Goal: Task Accomplishment & Management: Manage account settings

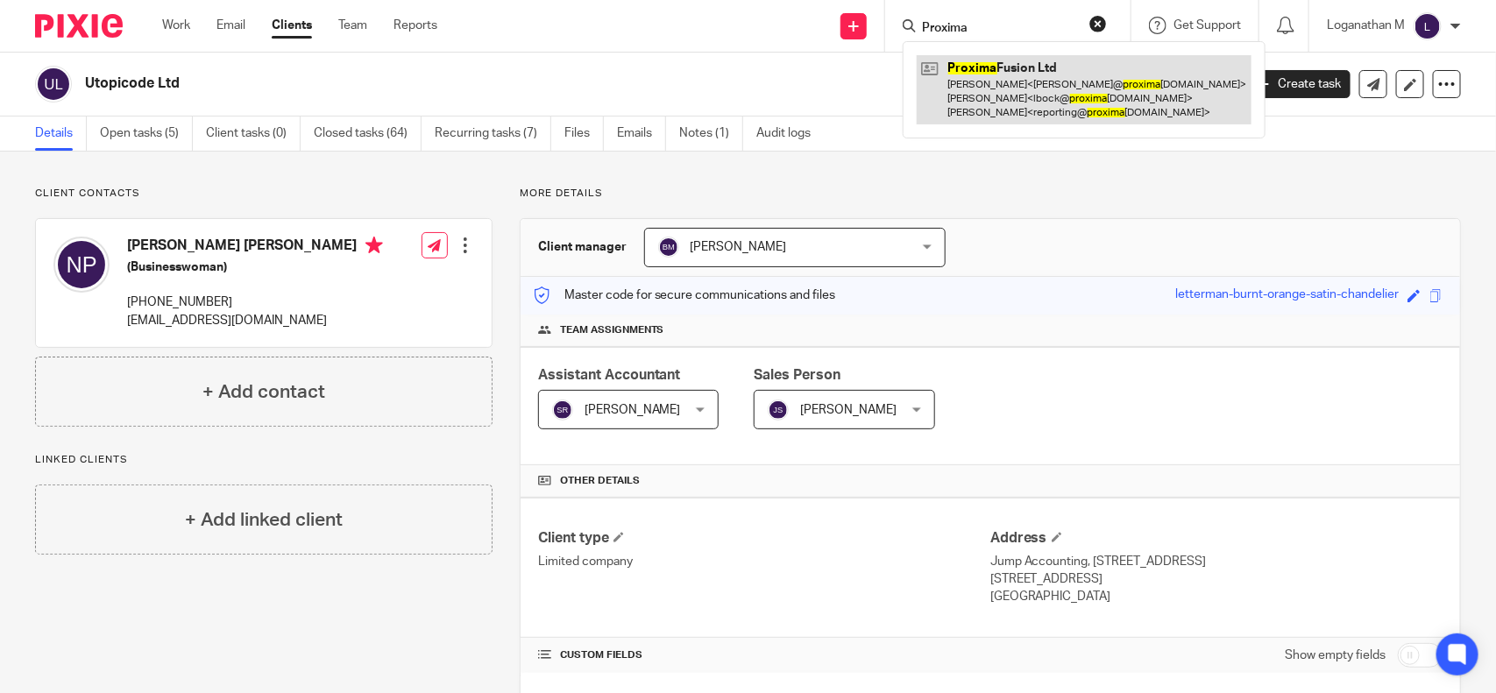
type input "Proxima"
click at [1040, 82] on link at bounding box center [1084, 89] width 335 height 69
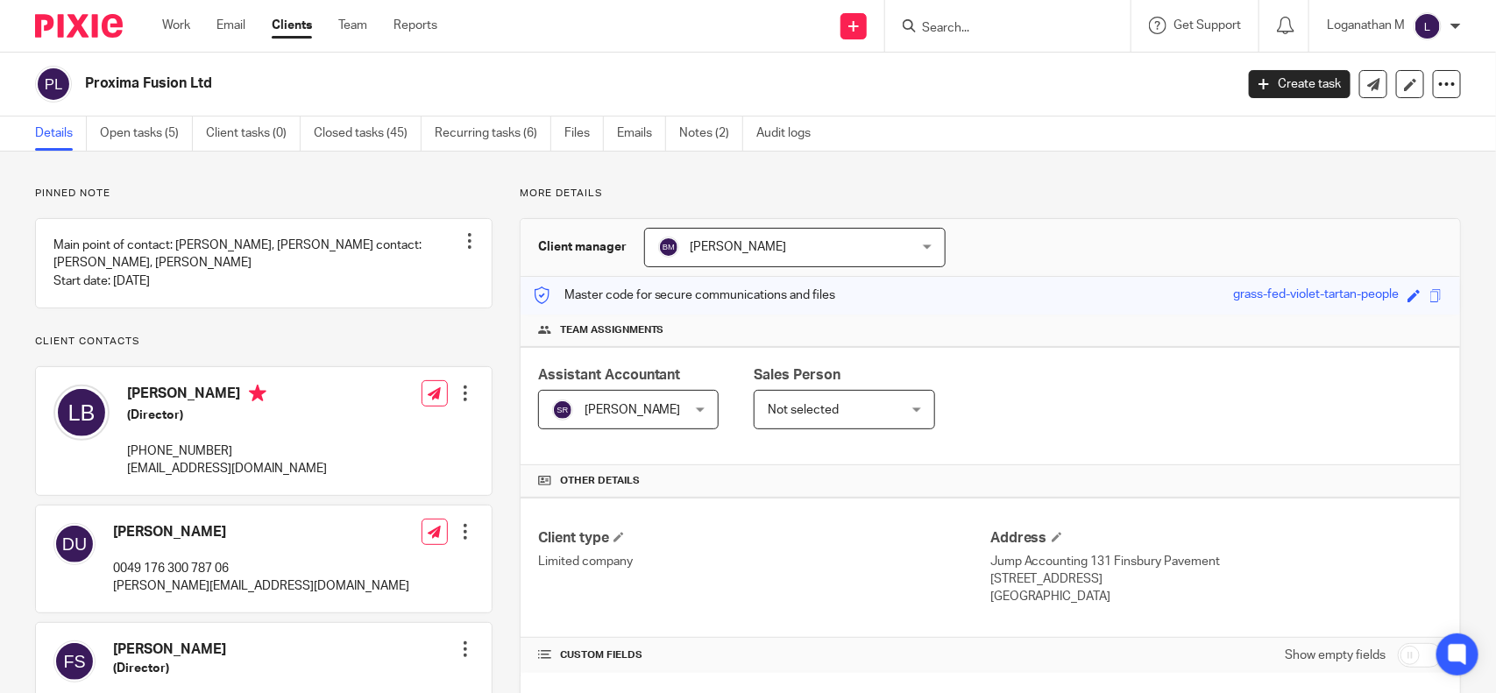
scroll to position [317, 0]
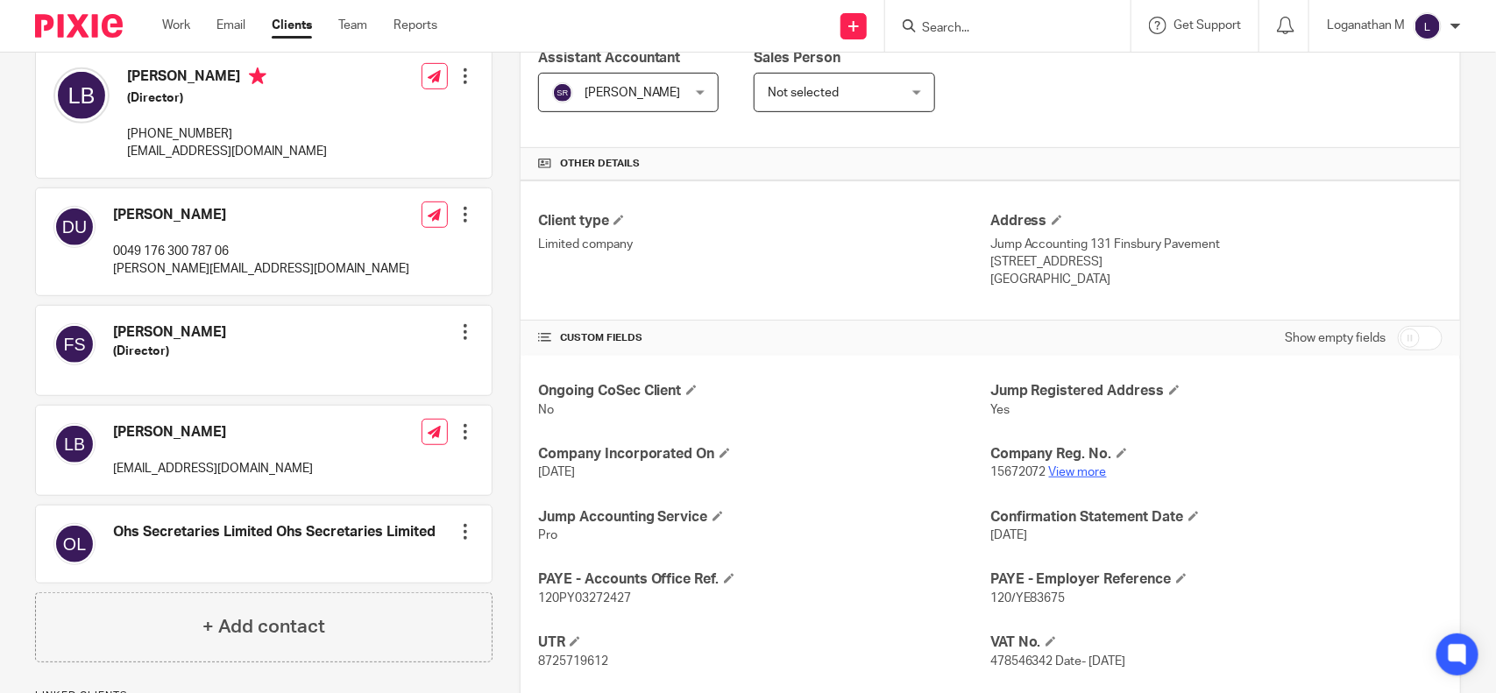
click at [1067, 471] on link "View more" at bounding box center [1078, 472] width 58 height 12
click at [1052, 224] on span at bounding box center [1057, 220] width 11 height 11
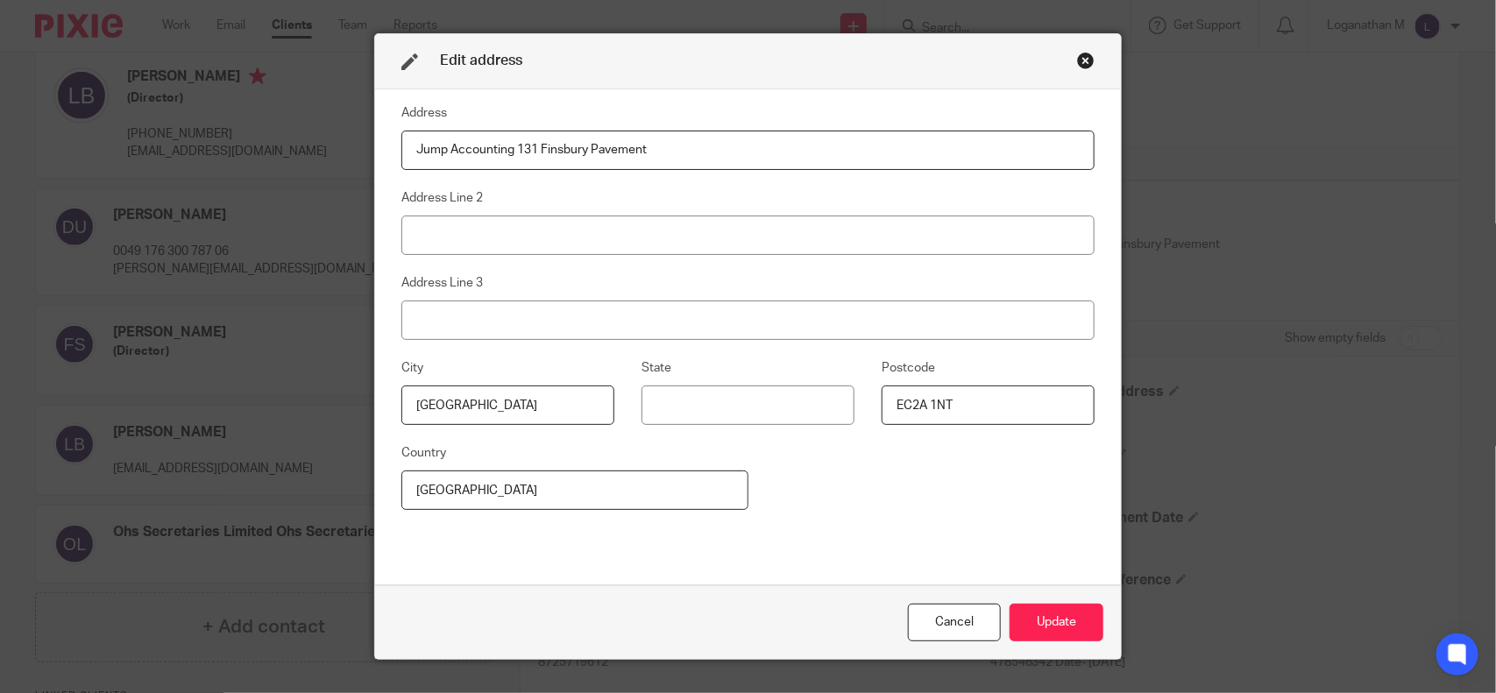
click at [511, 150] on input "Jump Accounting 131 Finsbury Pavement" at bounding box center [748, 150] width 694 height 39
type input "131 Finsbury Pavement"
click at [1043, 614] on button "Update" at bounding box center [1057, 623] width 94 height 38
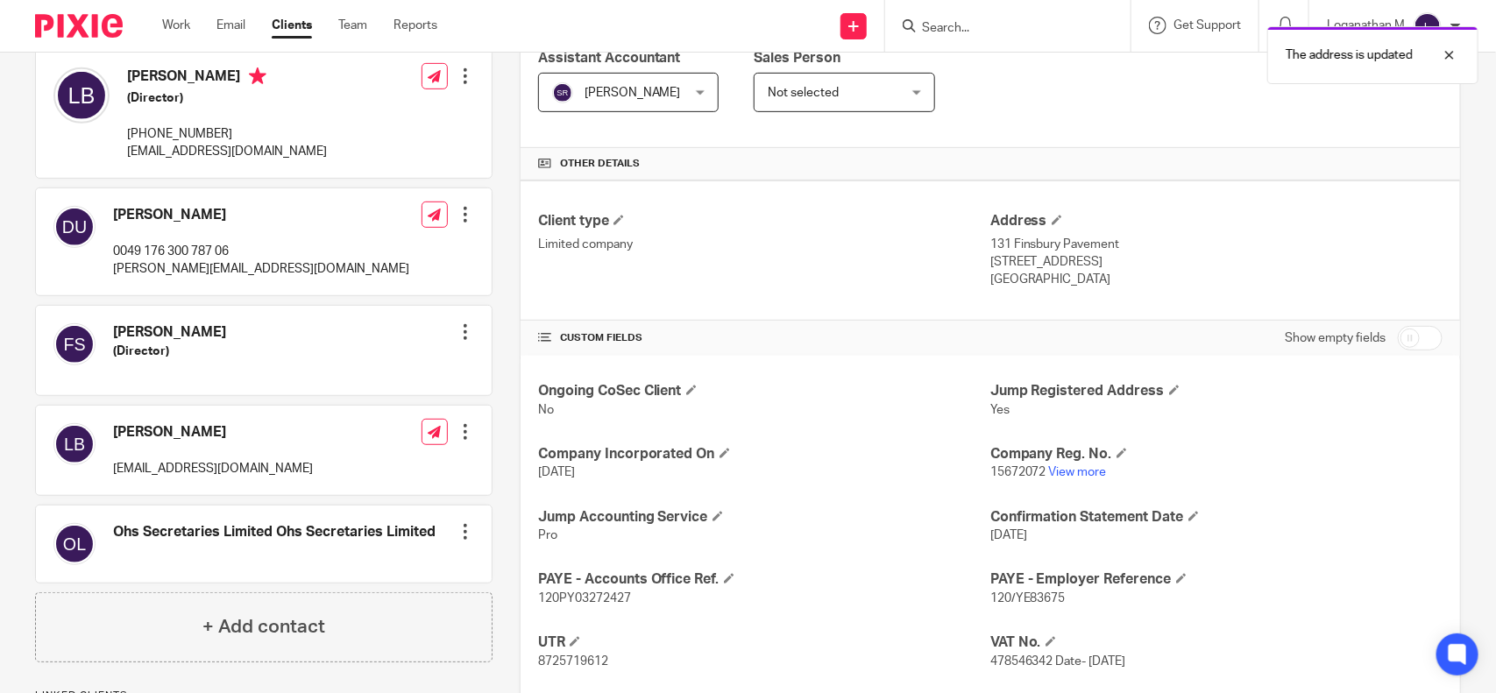
scroll to position [0, 0]
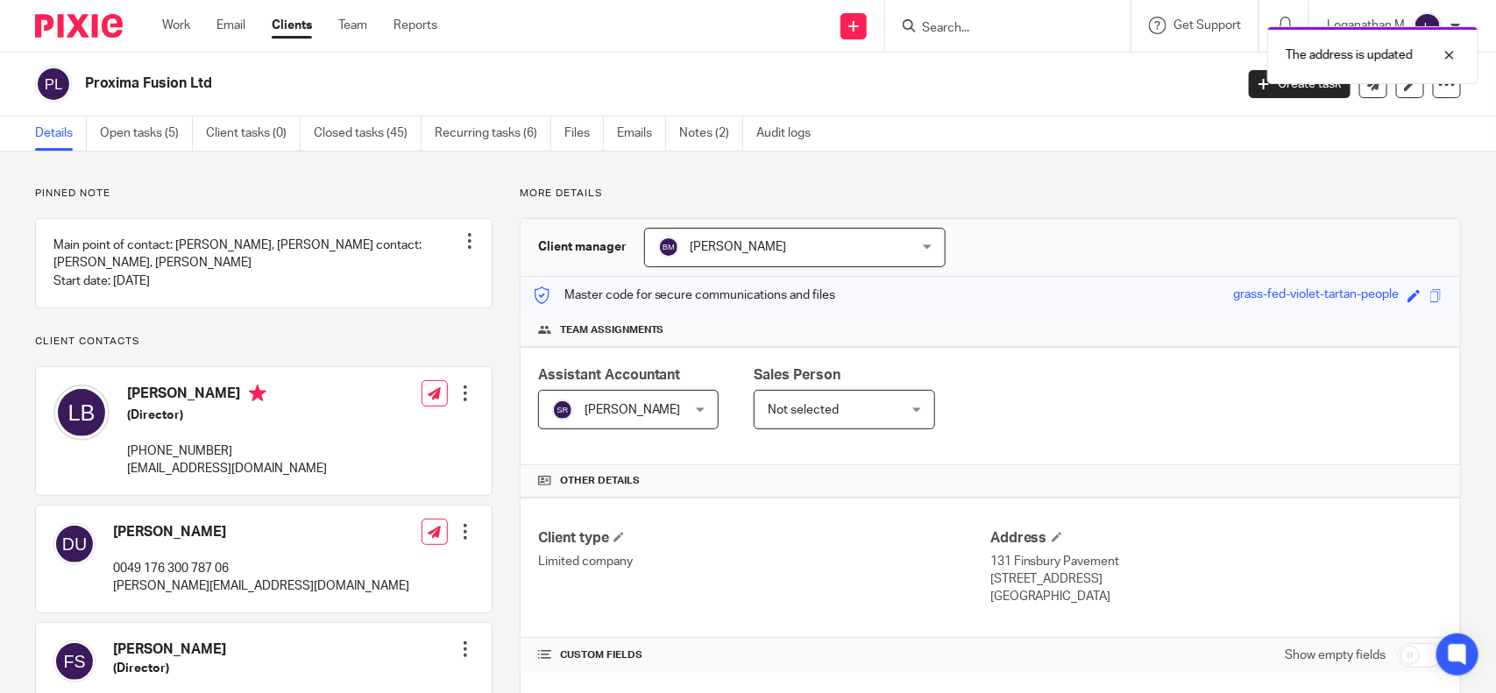
click at [934, 19] on div "The address is updated" at bounding box center [1114, 51] width 731 height 67
click at [931, 22] on input "Search" at bounding box center [999, 29] width 158 height 16
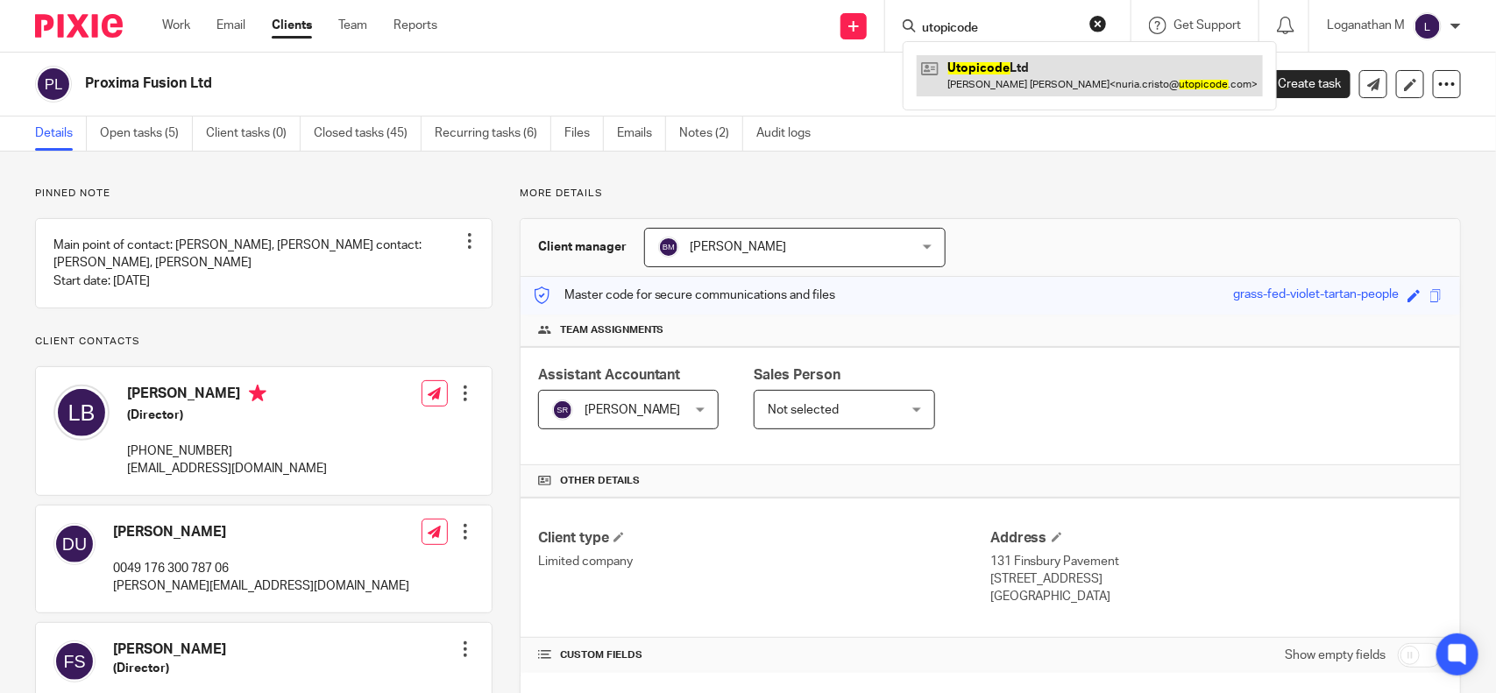
type input "utopicode"
click at [988, 76] on link at bounding box center [1090, 75] width 346 height 40
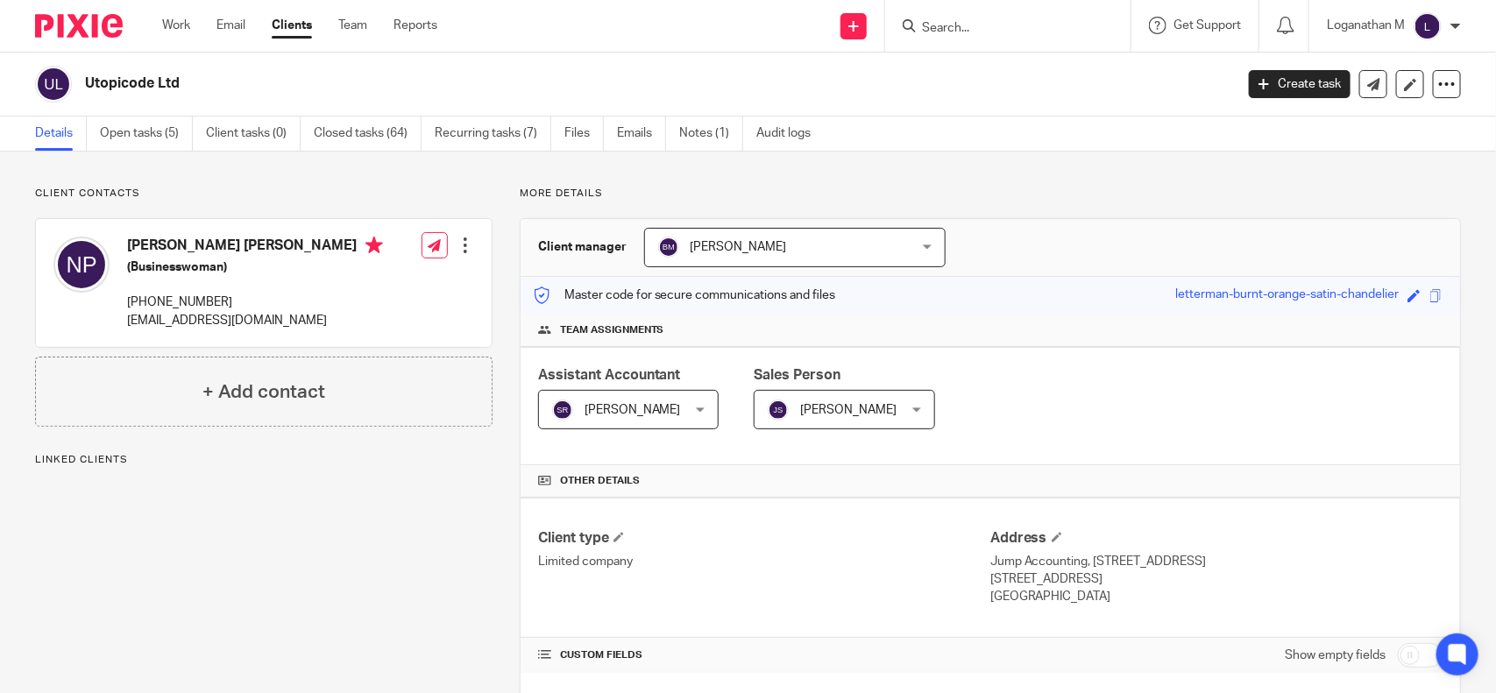
scroll to position [156, 0]
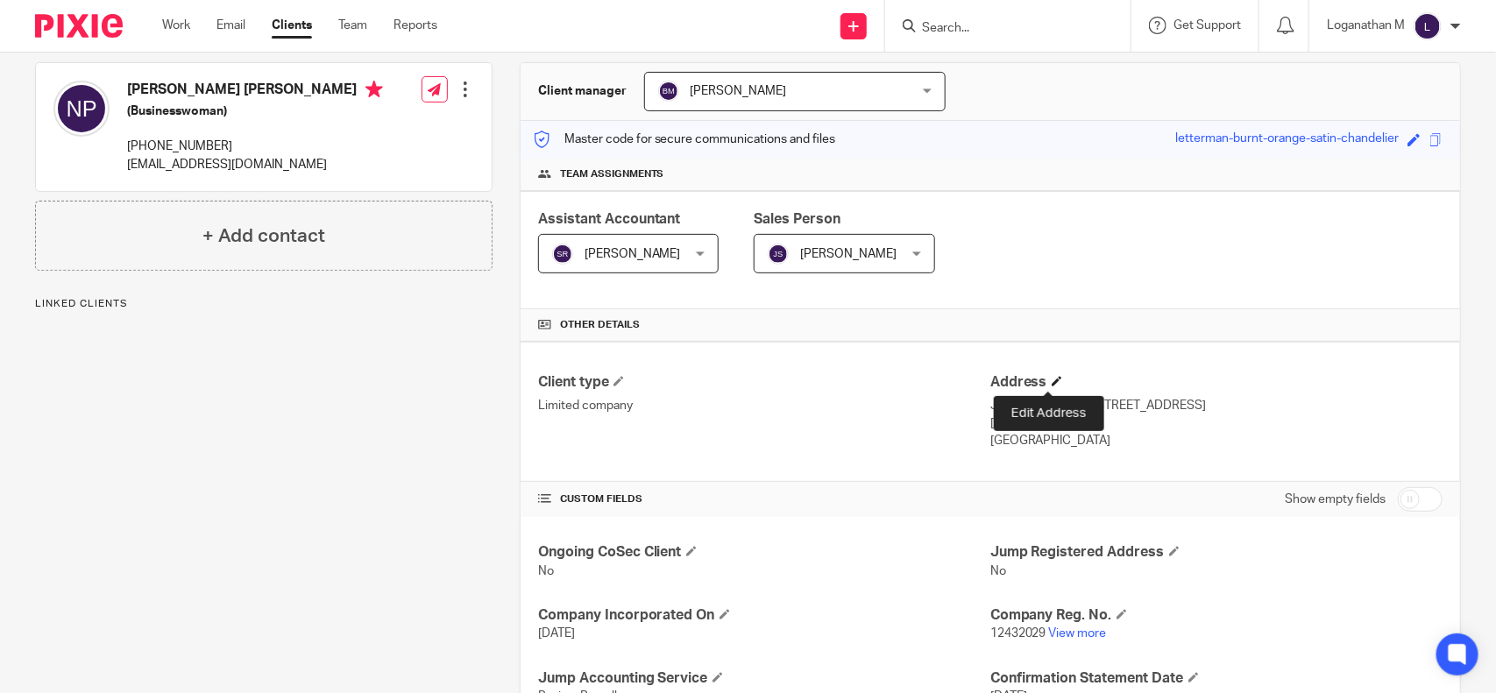
click at [1052, 383] on span at bounding box center [1057, 381] width 11 height 11
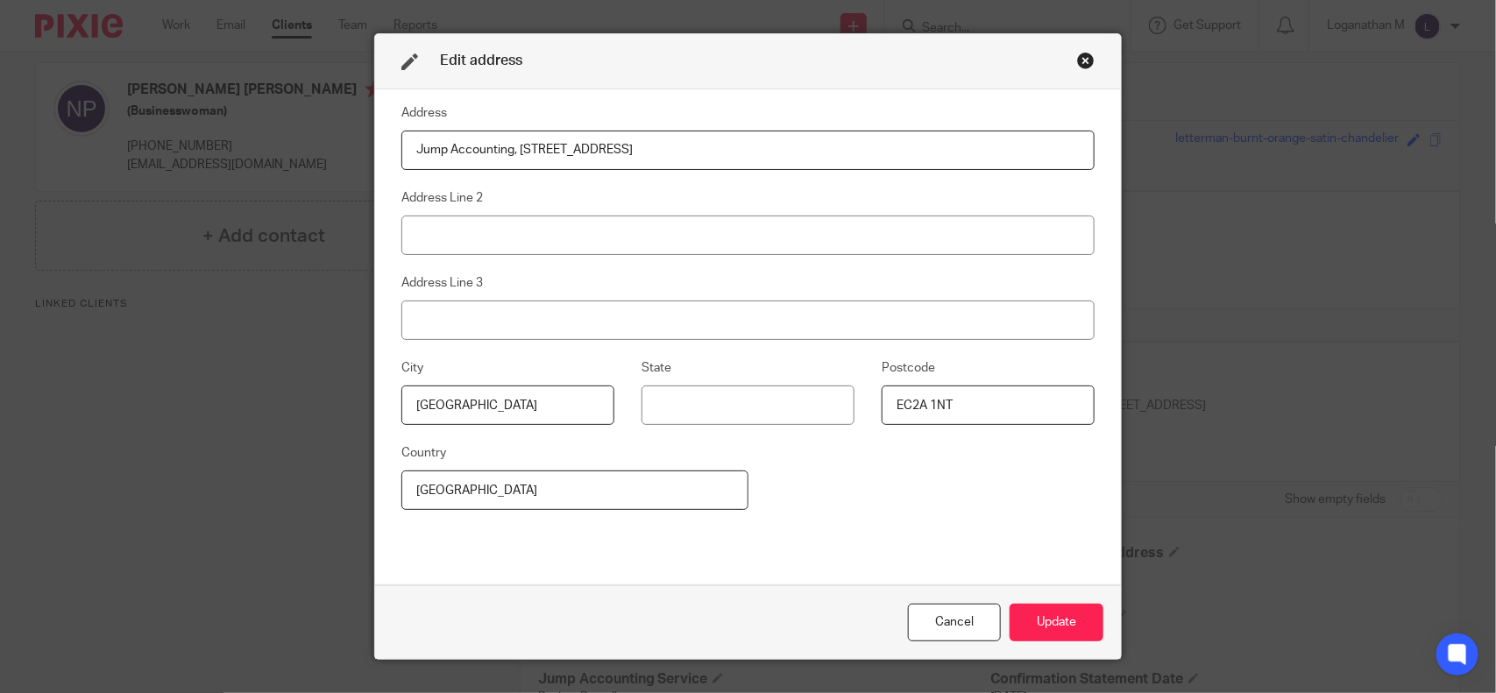
click at [513, 153] on input "Jump Accounting, 131 Finsbury Pavement" at bounding box center [748, 150] width 694 height 39
type input "131 Finsbury Pavement"
click at [1057, 624] on button "Update" at bounding box center [1057, 623] width 94 height 38
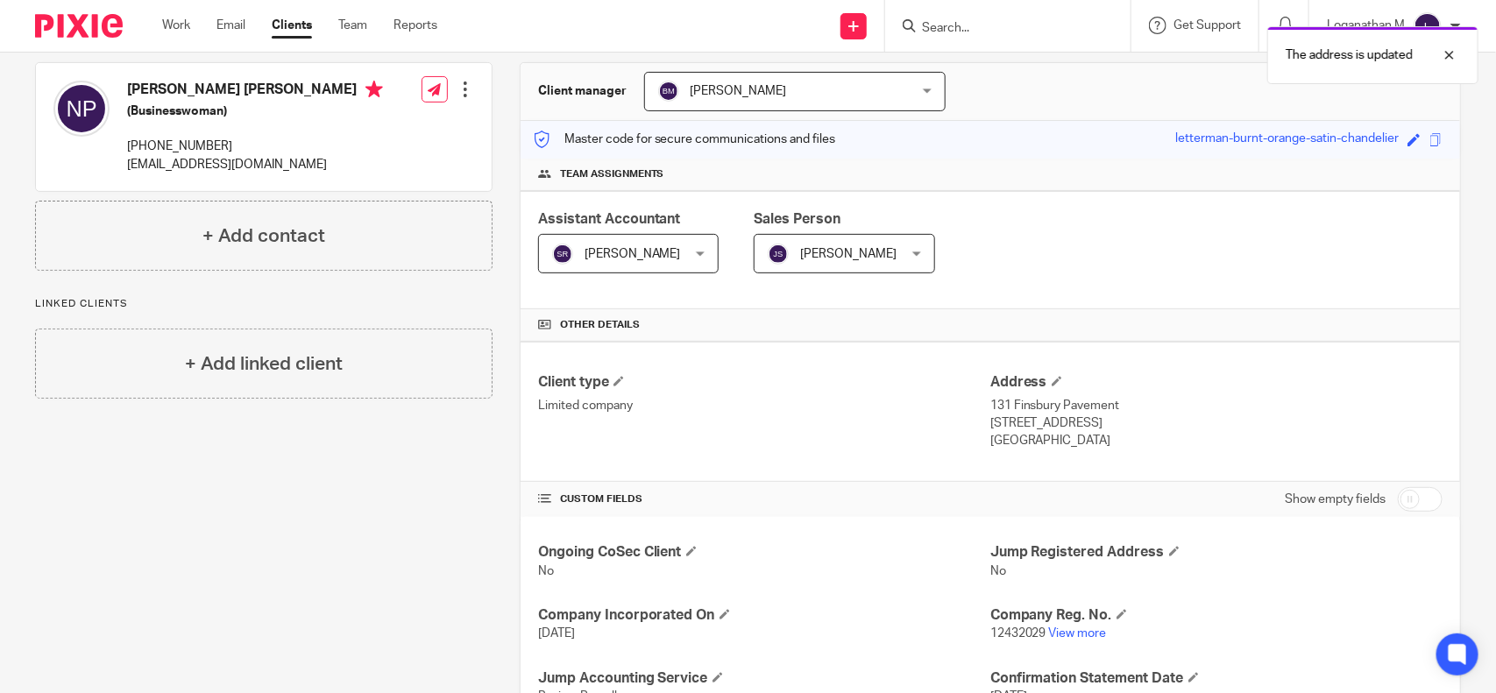
scroll to position [0, 0]
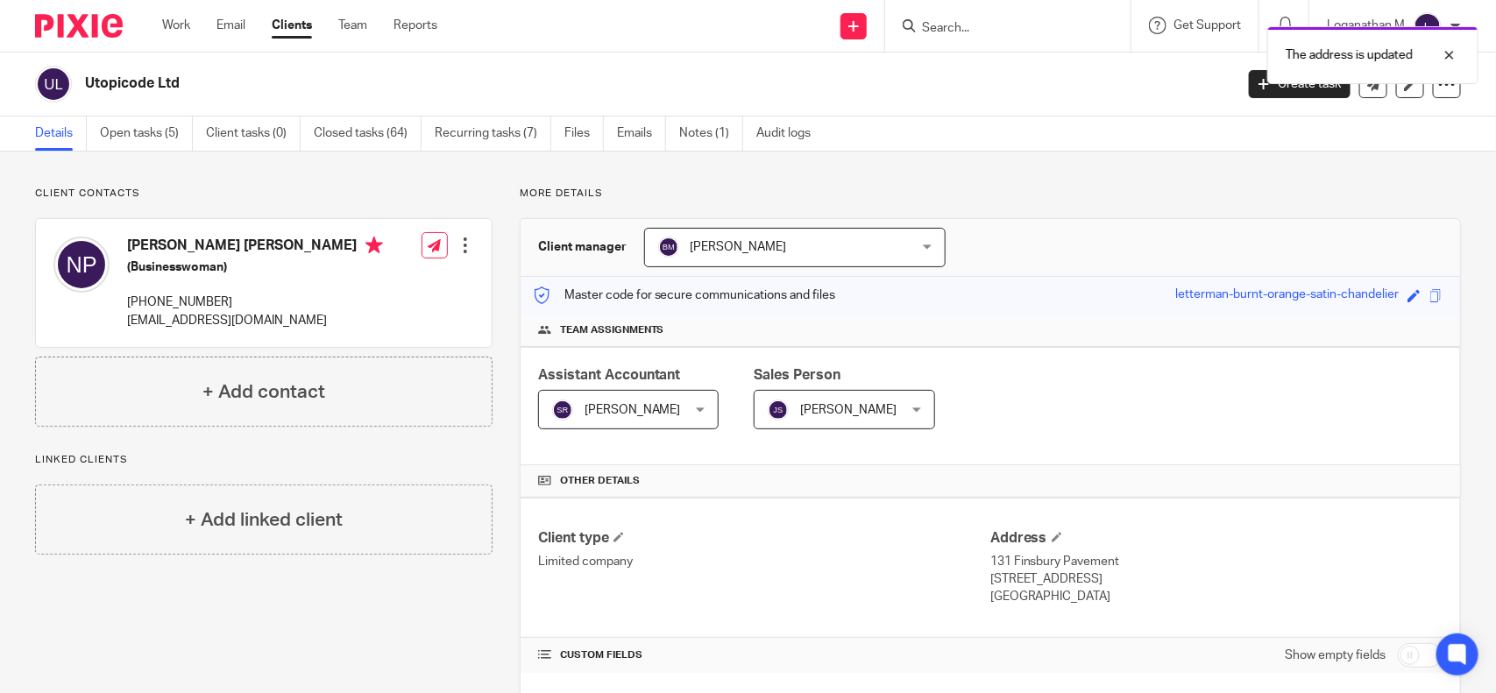
click at [938, 25] on div "The address is updated" at bounding box center [1114, 51] width 731 height 67
click at [925, 24] on input "Search" at bounding box center [999, 29] width 158 height 16
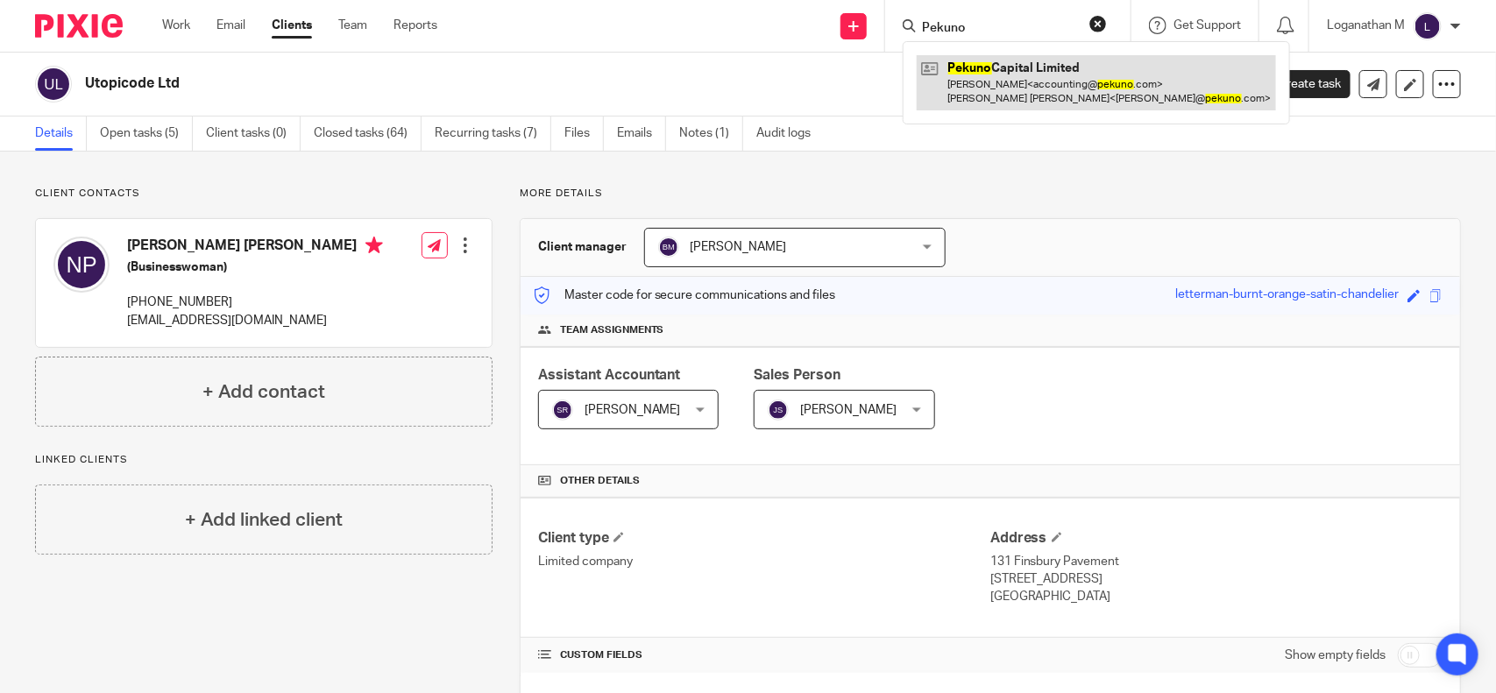
type input "Pekuno"
click at [976, 68] on link at bounding box center [1096, 82] width 359 height 54
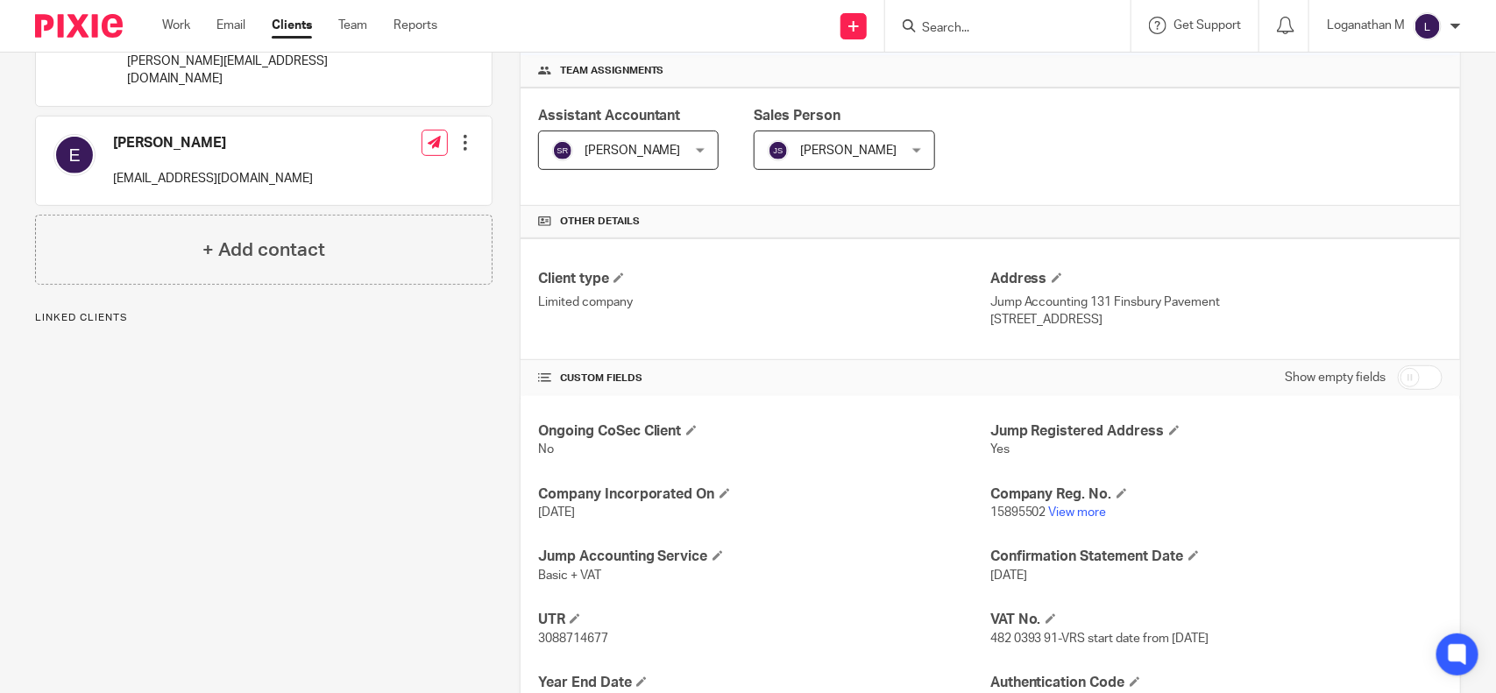
scroll to position [260, 0]
click at [1080, 515] on link "View more" at bounding box center [1078, 512] width 58 height 12
click at [1052, 278] on span at bounding box center [1057, 277] width 11 height 11
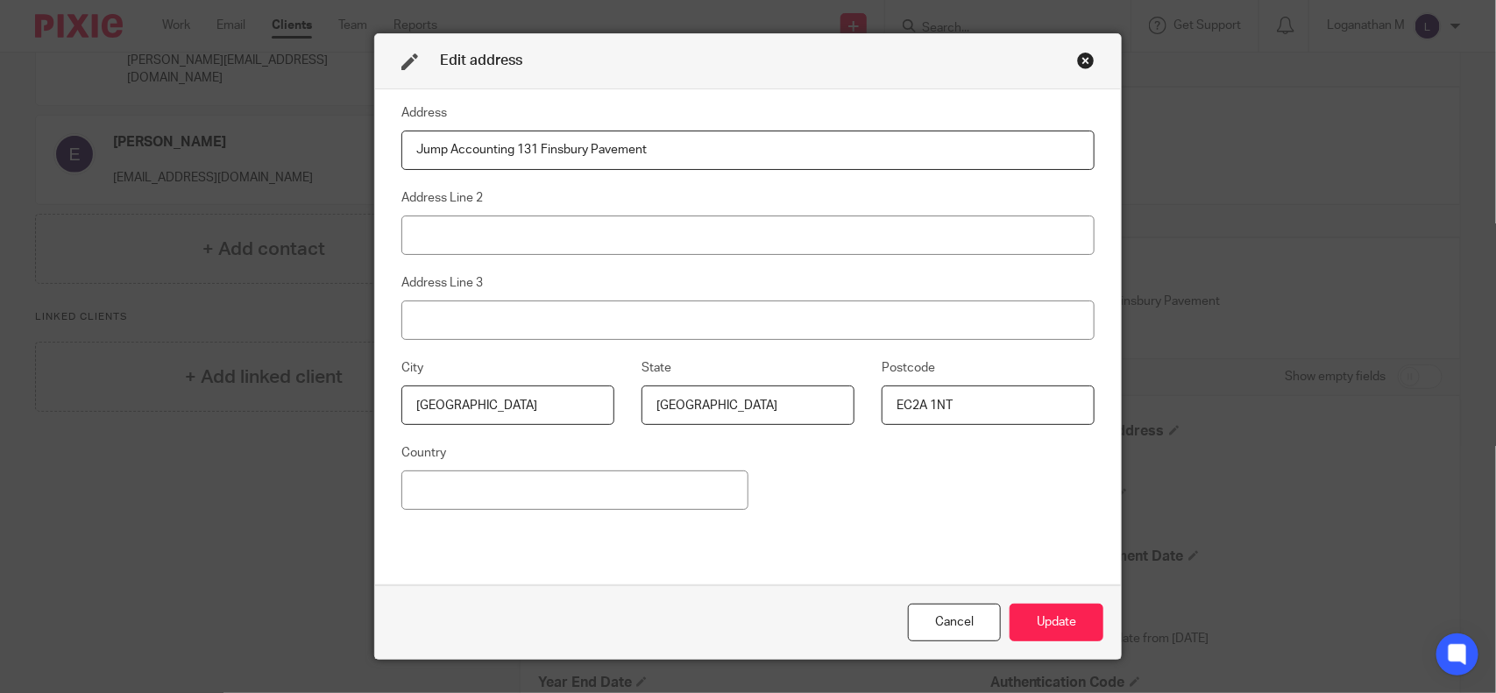
drag, startPoint x: 511, startPoint y: 151, endPoint x: 388, endPoint y: 156, distance: 122.8
click at [388, 156] on div "Address Jump Accounting 131 Finsbury Pavement Address Line 2 Address Line 3 Cit…" at bounding box center [748, 337] width 747 height 497
type input "131 Finsbury Pavement"
click at [1024, 609] on button "Update" at bounding box center [1057, 623] width 94 height 38
click at [1049, 634] on button "Update" at bounding box center [1057, 623] width 94 height 38
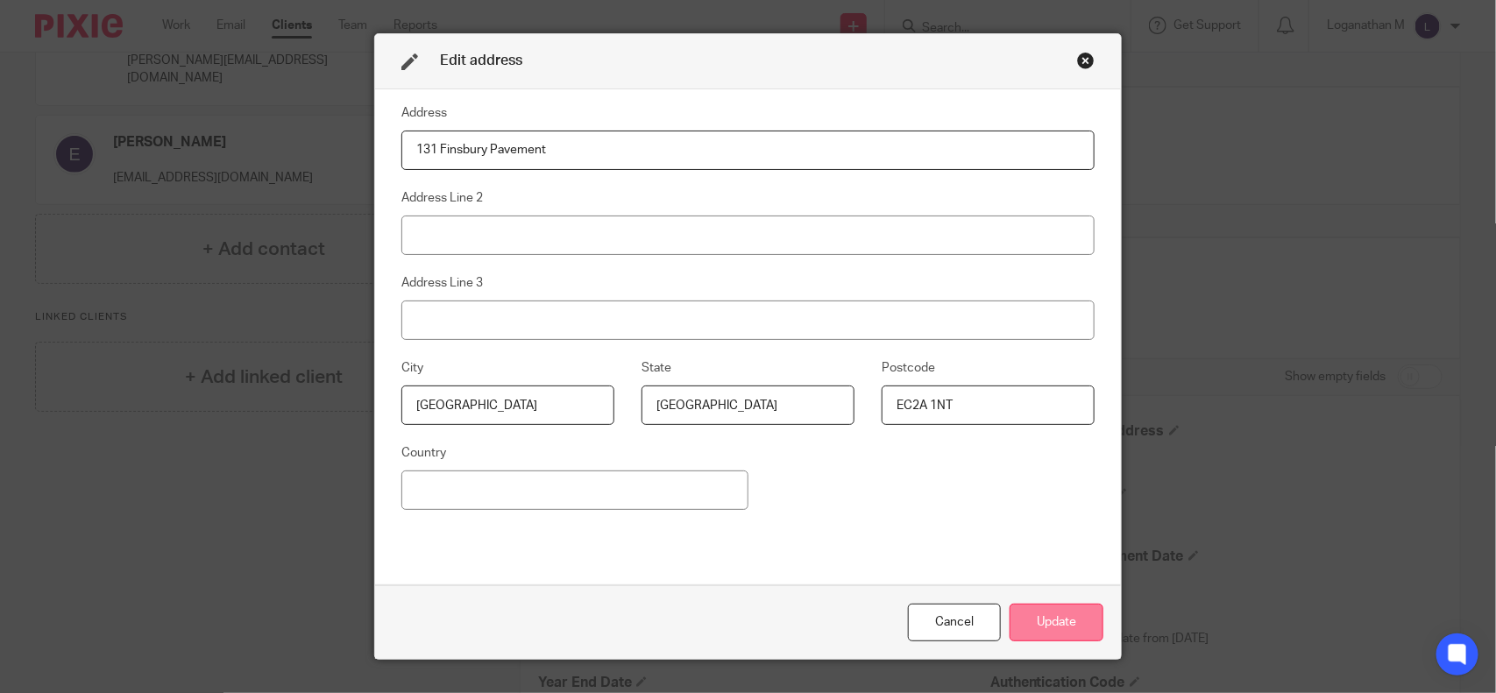
click at [1046, 615] on button "Update" at bounding box center [1057, 623] width 94 height 38
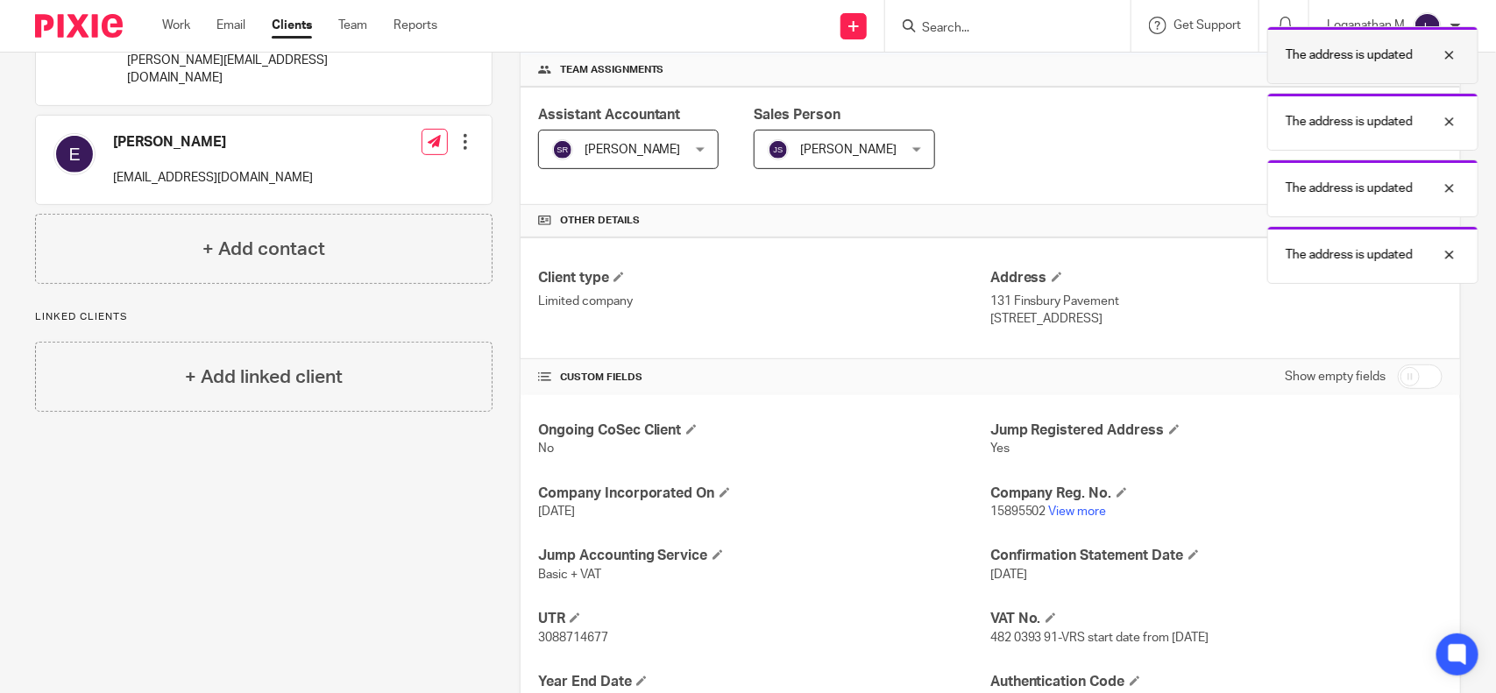
click at [1448, 53] on div at bounding box center [1436, 55] width 47 height 21
click at [1451, 61] on div at bounding box center [1436, 55] width 47 height 21
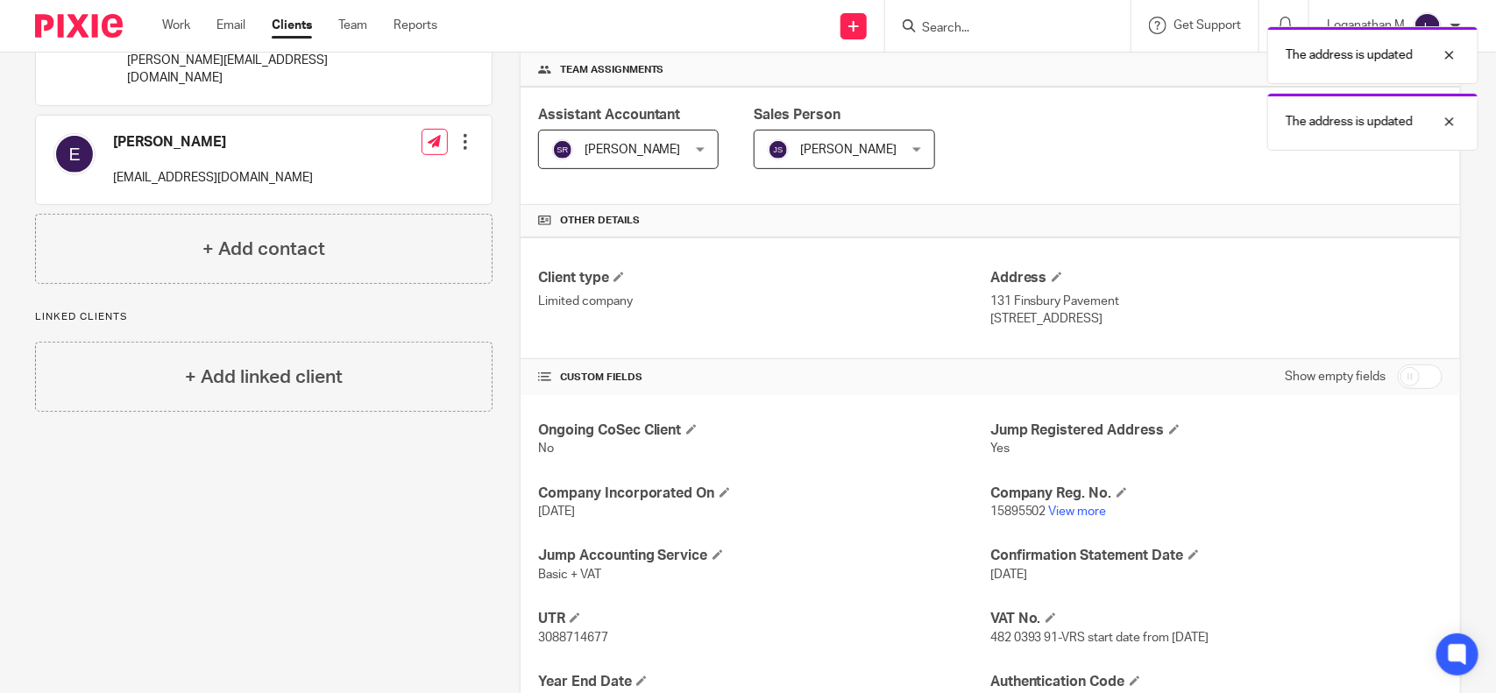
click at [1451, 60] on div at bounding box center [1436, 55] width 47 height 21
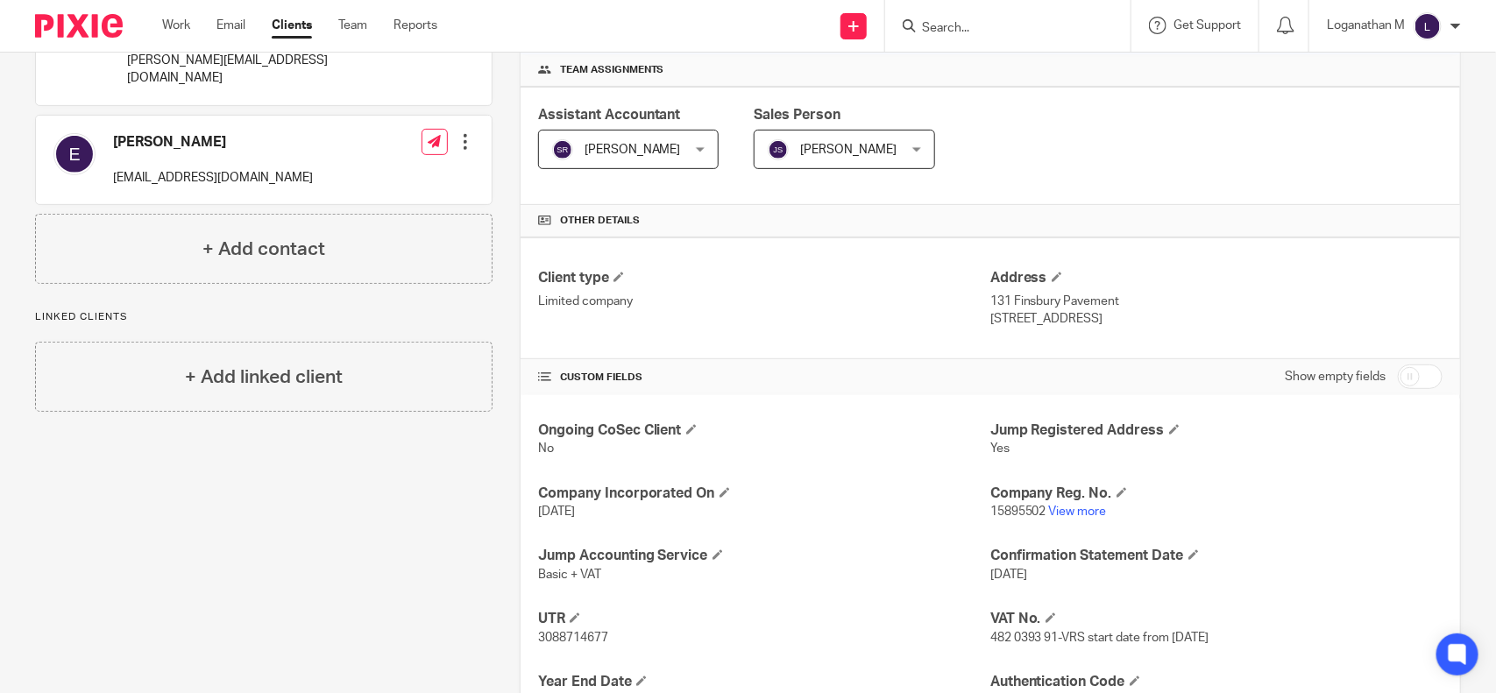
scroll to position [88, 0]
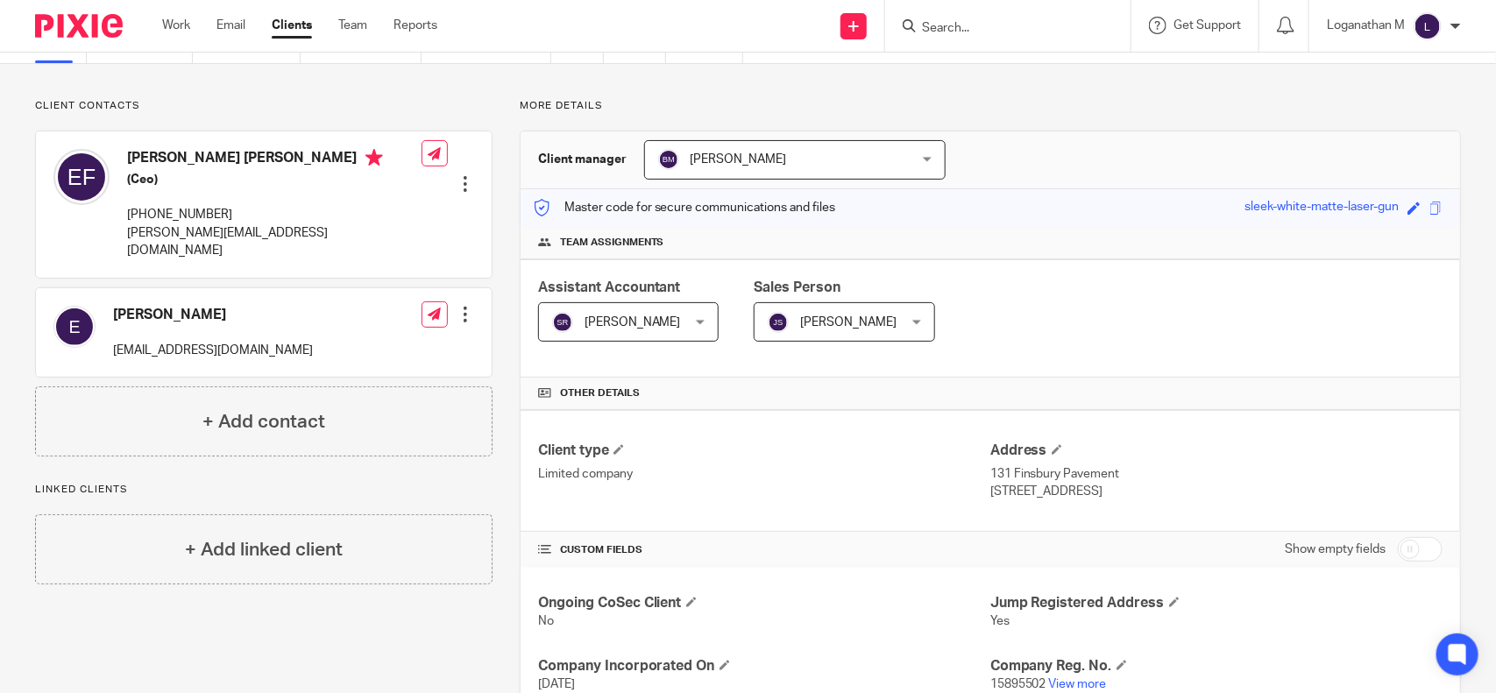
click at [938, 29] on input "Search" at bounding box center [999, 29] width 158 height 16
type input "edev"
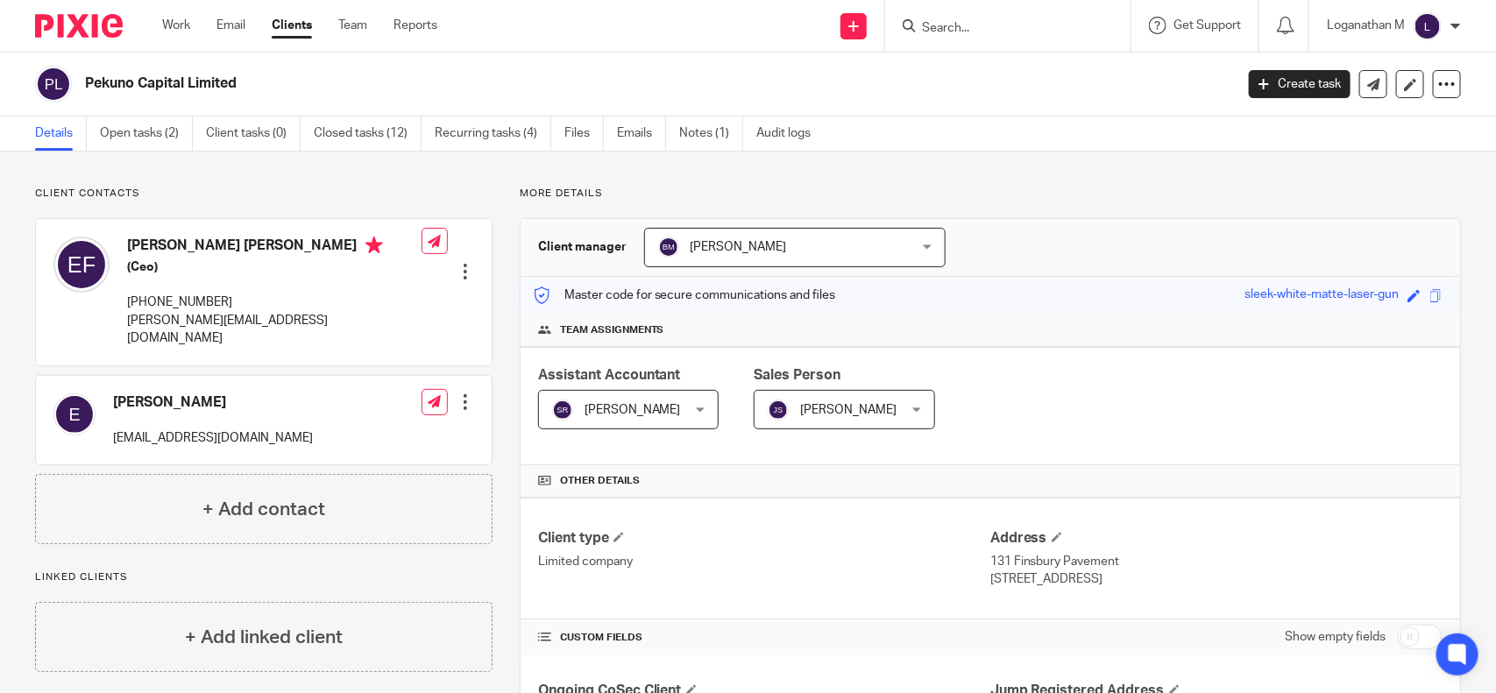
click at [935, 28] on input "Search" at bounding box center [999, 29] width 158 height 16
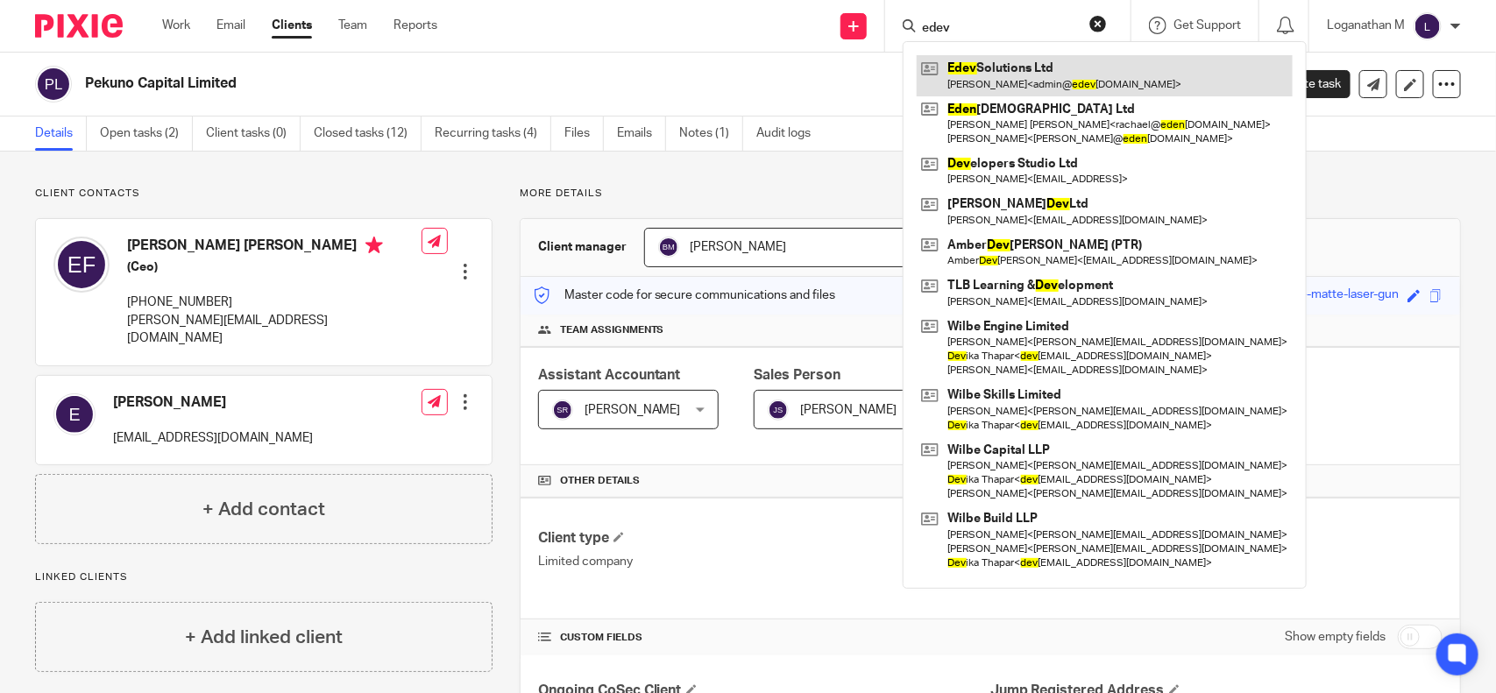
type input "edev"
click at [1009, 88] on link at bounding box center [1105, 75] width 376 height 40
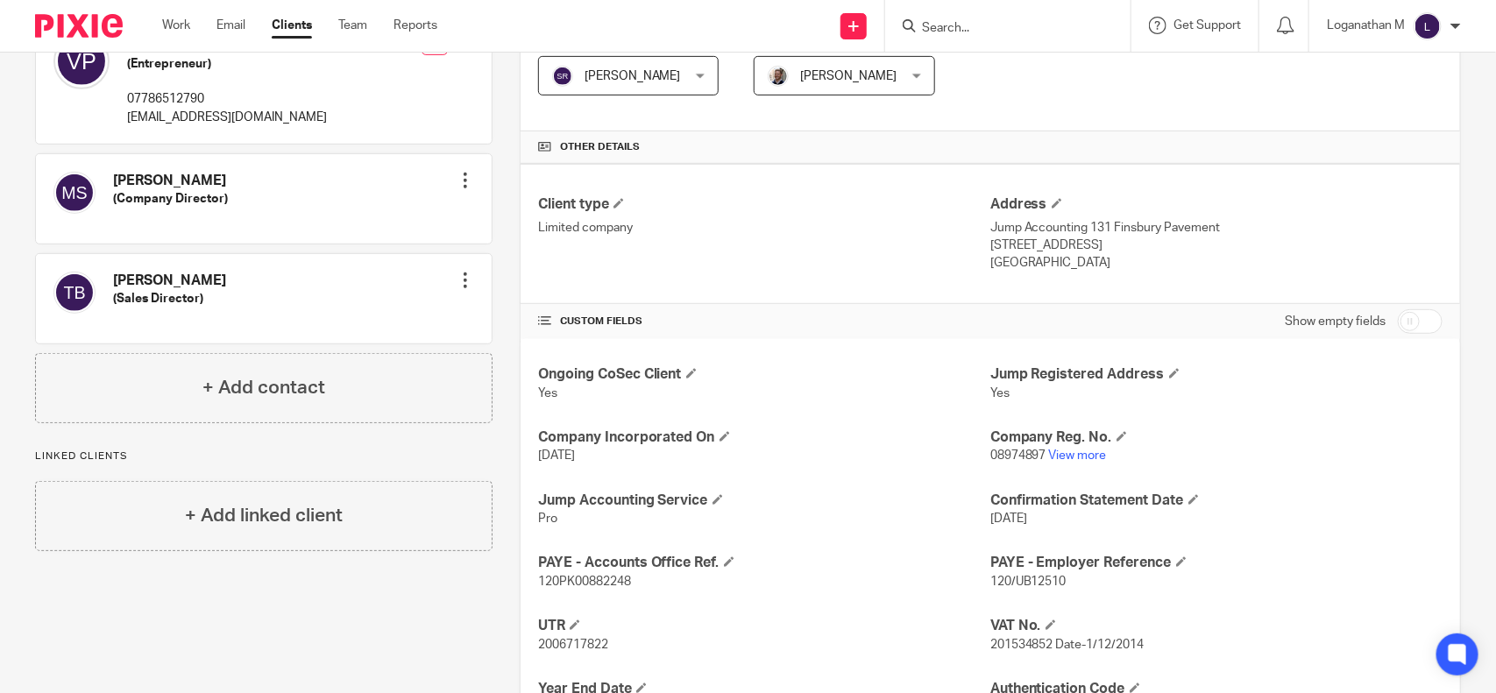
scroll to position [336, 0]
click at [1067, 450] on link "View more" at bounding box center [1078, 454] width 58 height 12
click at [1052, 200] on span at bounding box center [1057, 201] width 11 height 11
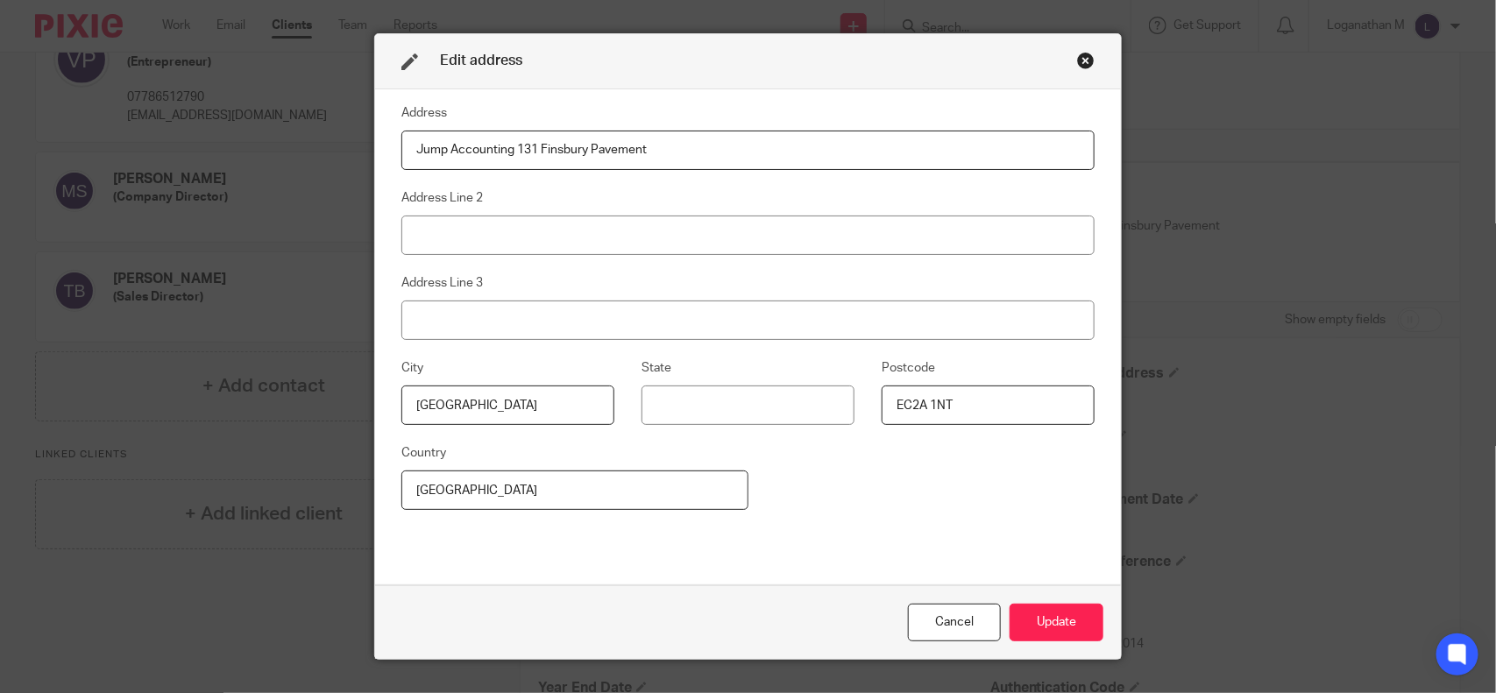
drag, startPoint x: 511, startPoint y: 151, endPoint x: 381, endPoint y: 142, distance: 130.0
click at [381, 142] on div "Address Jump Accounting [STREET_ADDRESS] Address Line 3 City [GEOGRAPHIC_DATA] …" at bounding box center [748, 337] width 747 height 497
type input "131 Finsbury Pavement"
click at [1037, 615] on button "Update" at bounding box center [1057, 623] width 94 height 38
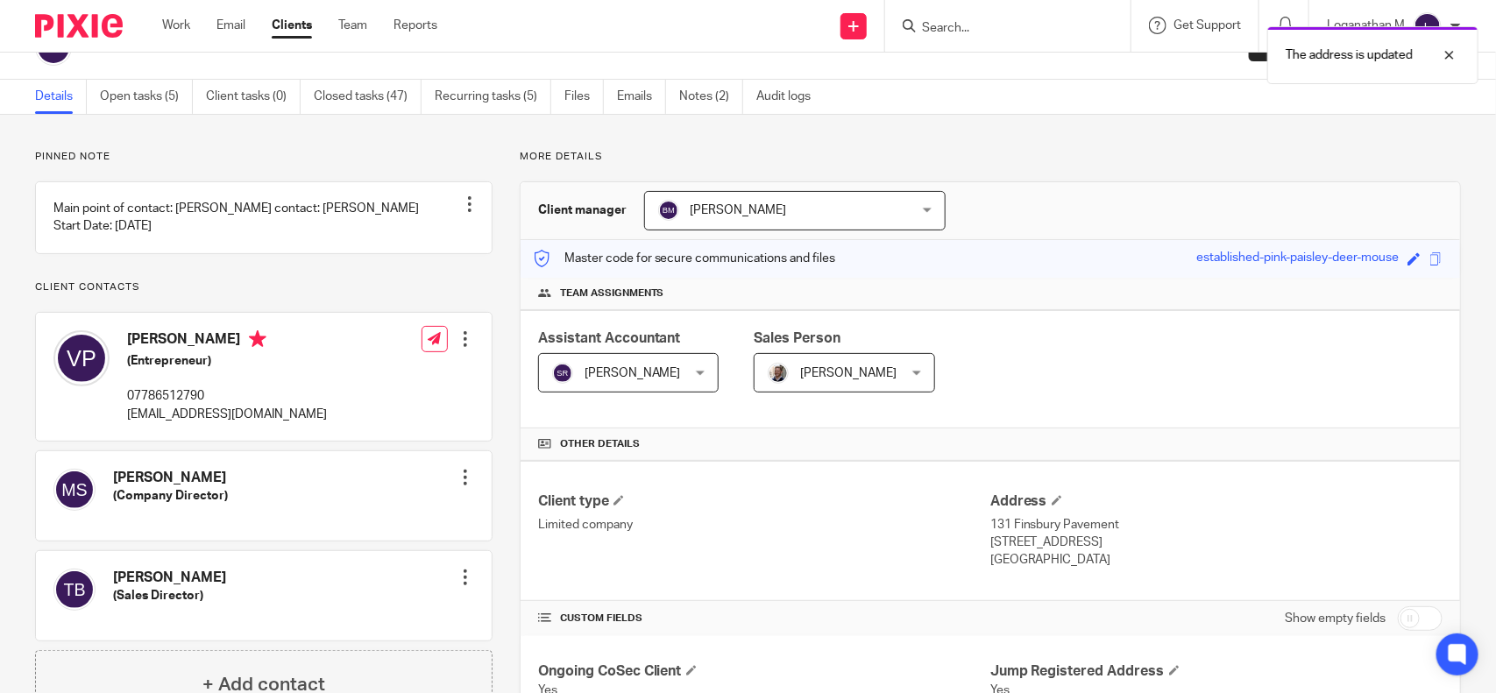
scroll to position [28, 0]
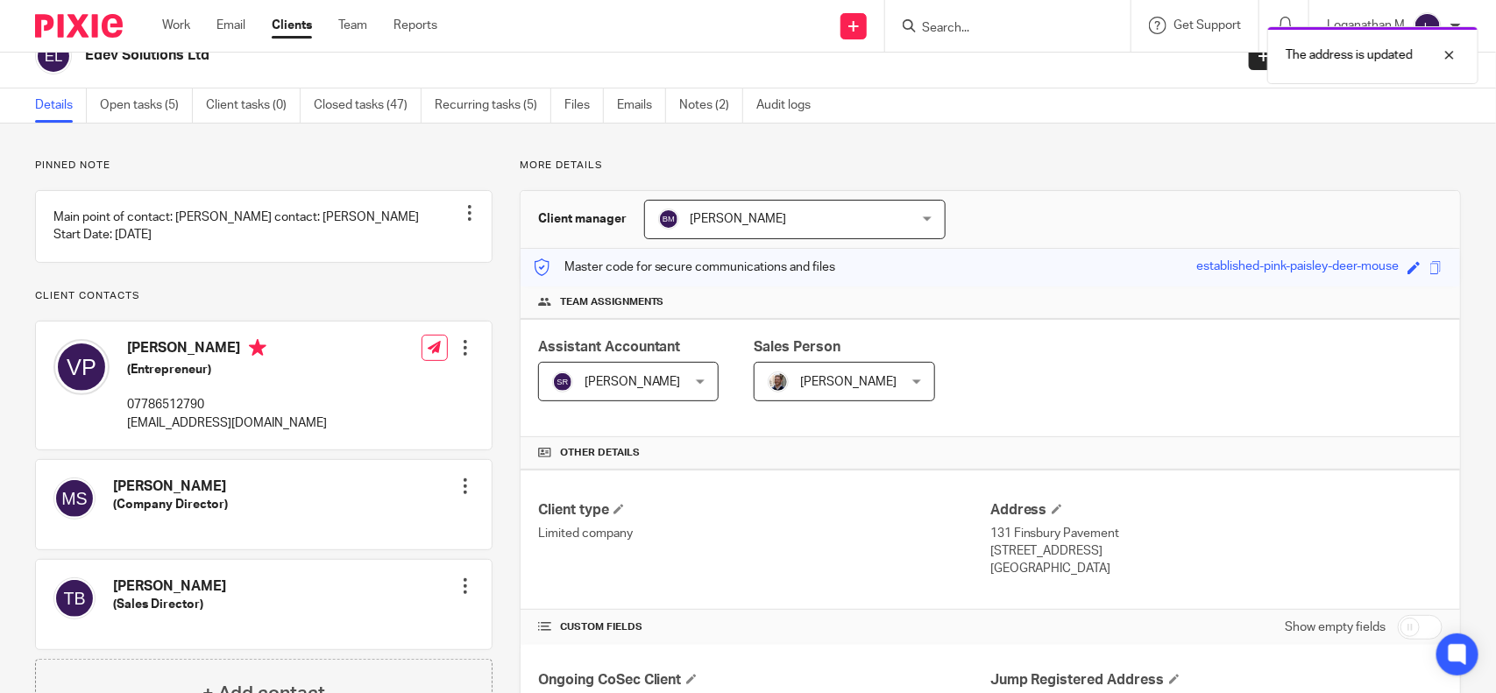
click at [930, 24] on div "The address is updated" at bounding box center [1114, 51] width 731 height 67
click at [930, 24] on input "Search" at bounding box center [999, 29] width 158 height 16
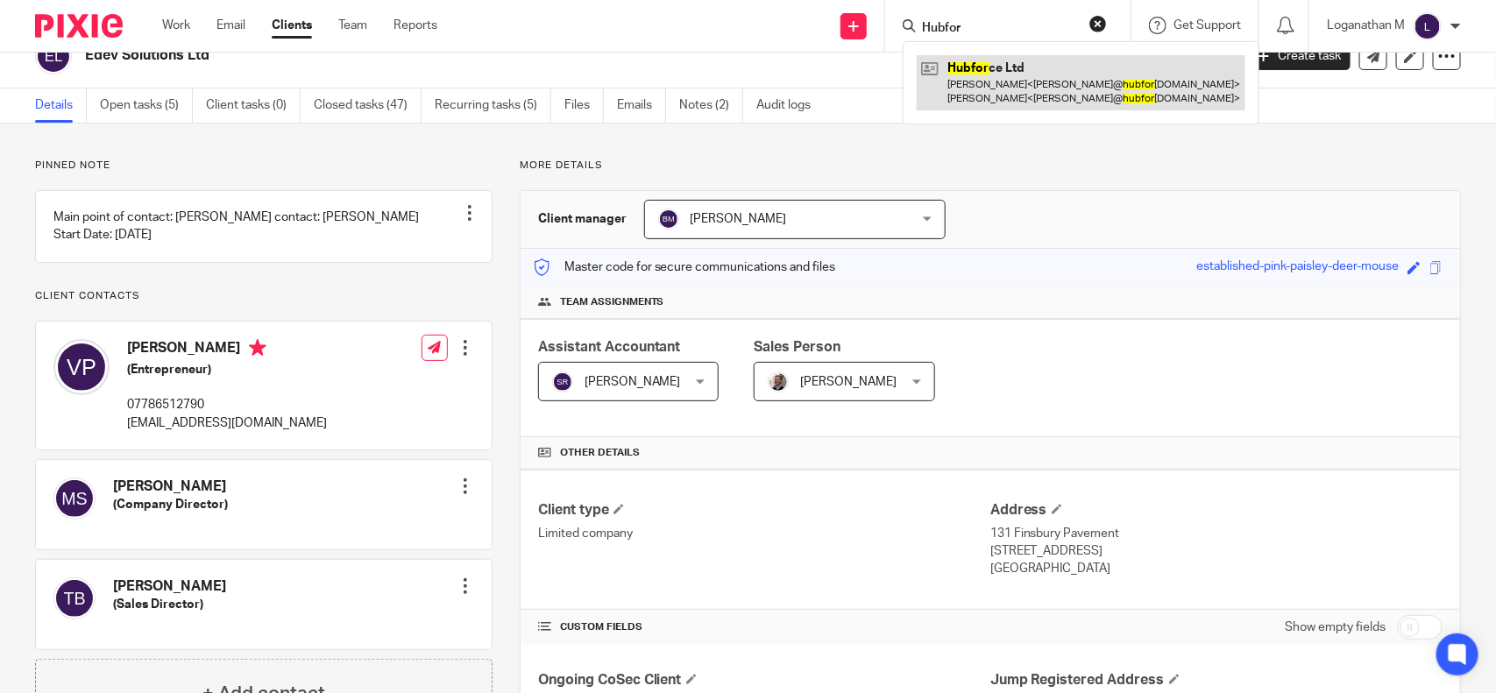
type input "Hubfor"
click at [1013, 73] on link at bounding box center [1081, 82] width 329 height 54
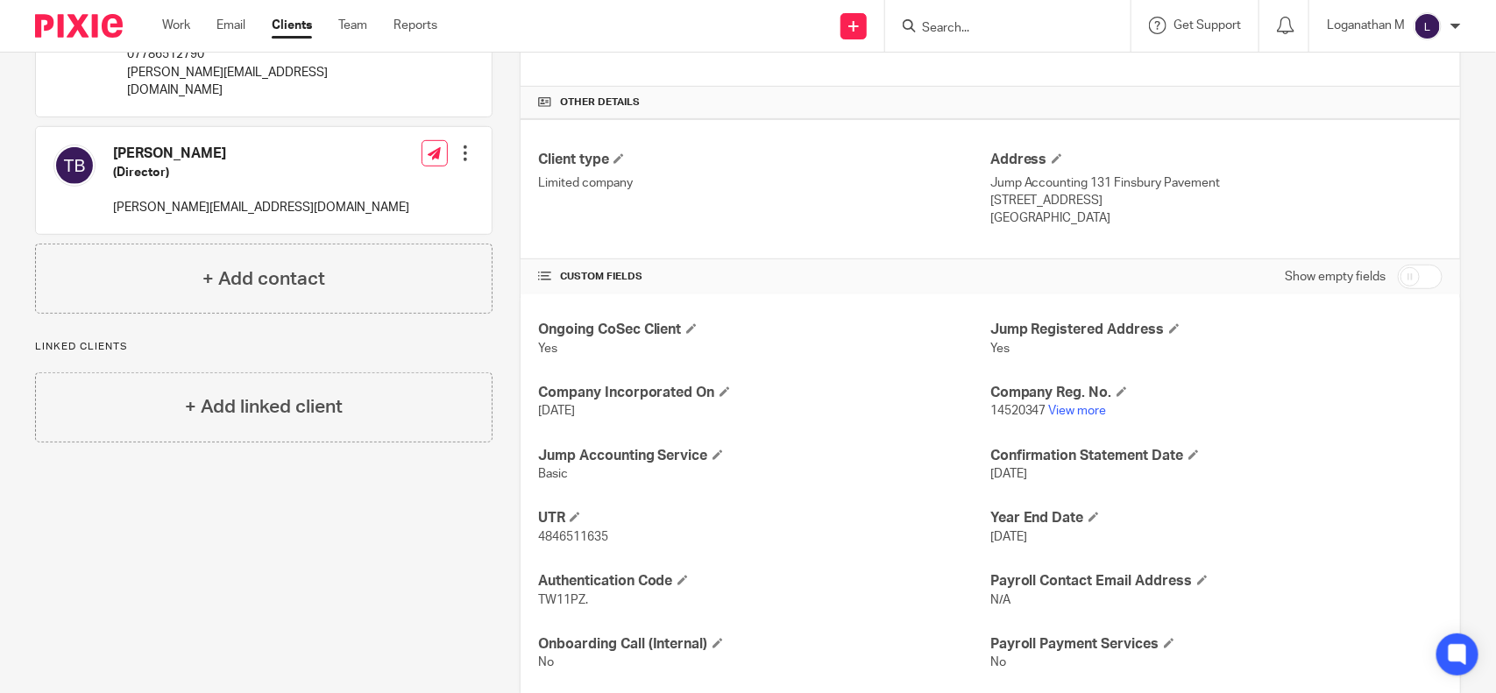
scroll to position [381, 0]
click at [1057, 408] on link "View more" at bounding box center [1078, 408] width 58 height 12
click at [1052, 158] on span at bounding box center [1057, 156] width 11 height 11
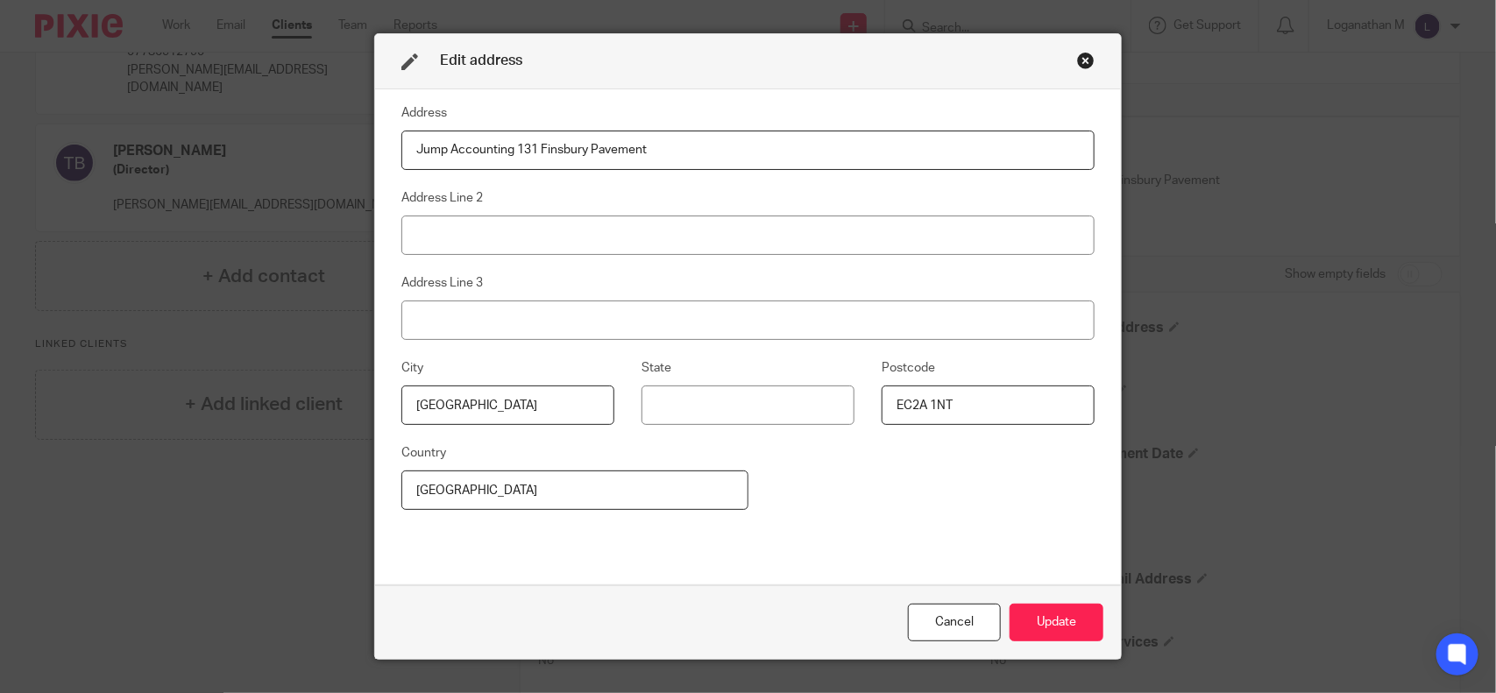
drag, startPoint x: 510, startPoint y: 149, endPoint x: 401, endPoint y: 146, distance: 109.6
click at [401, 146] on input "Jump Accounting 131 Finsbury Pavement" at bounding box center [748, 150] width 694 height 39
type input "131 Finsbury Pavement"
click at [1048, 632] on button "Update" at bounding box center [1057, 623] width 94 height 38
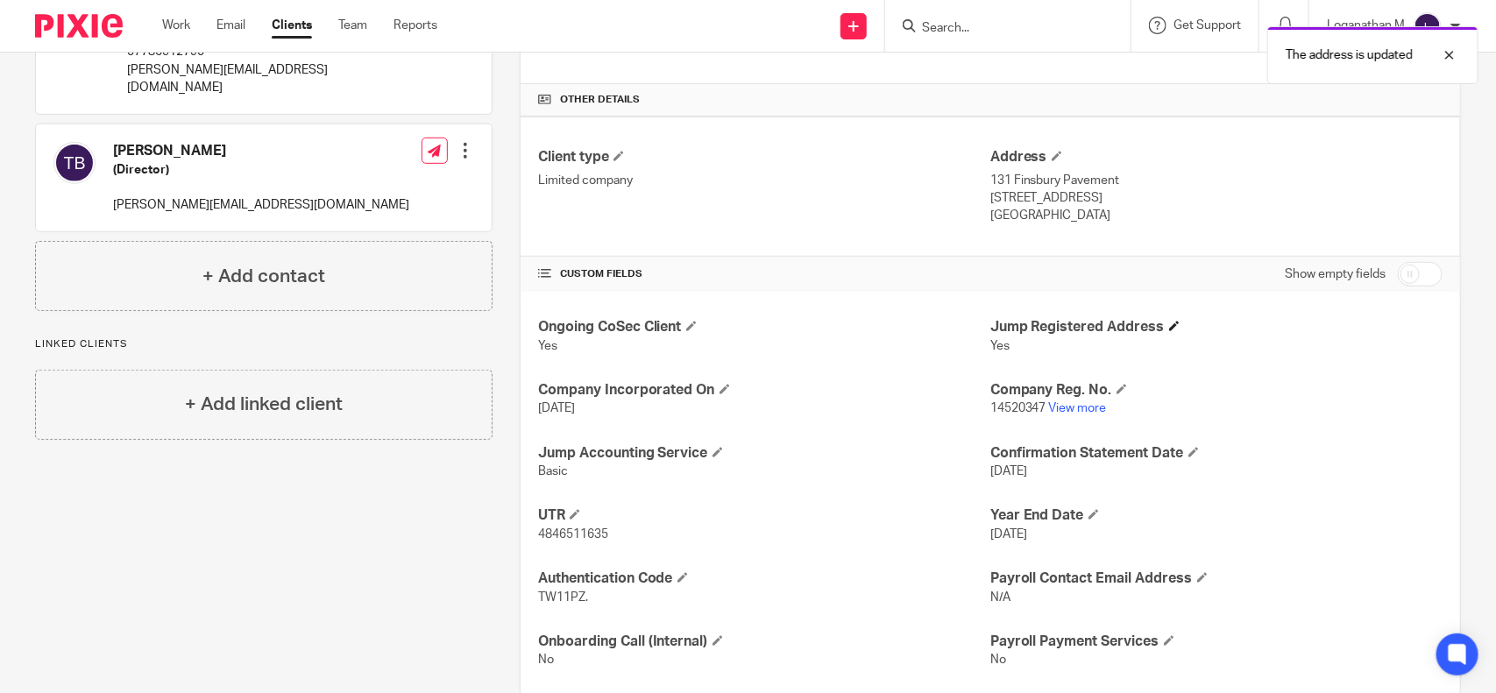
scroll to position [0, 0]
